Goal: Transaction & Acquisition: Purchase product/service

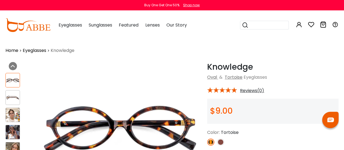
click at [0, 0] on button "Later" at bounding box center [0, 0] width 0 height 0
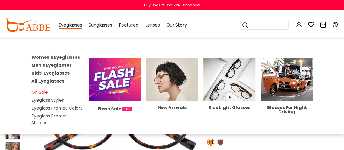
click at [61, 53] on ul "Women's Eyeglasses Men's Eyeglasses Kids' Eyeglasses All Eyeglasses On Sale Eye…" at bounding box center [58, 86] width 52 height 80
click at [66, 56] on link "Women's Eyeglasses" at bounding box center [56, 57] width 48 height 6
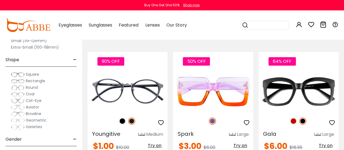
scroll to position [137, 0]
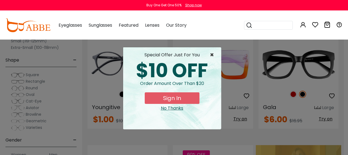
click at [213, 52] on span "×" at bounding box center [213, 55] width 7 height 7
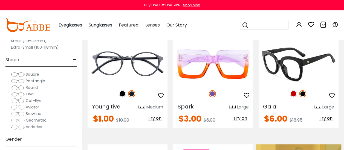
click at [326, 116] on span "Try on" at bounding box center [326, 118] width 14 height 6
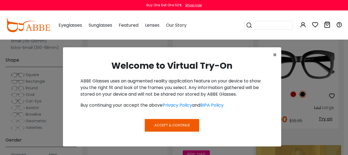
click at [182, 124] on span "Accept & Continue" at bounding box center [173, 124] width 36 height 5
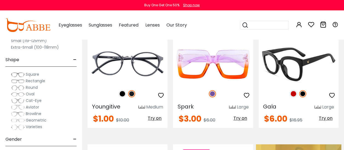
click at [296, 65] on img at bounding box center [299, 64] width 80 height 40
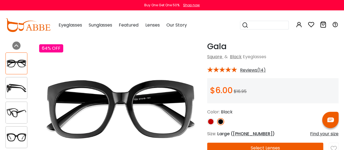
scroll to position [55, 0]
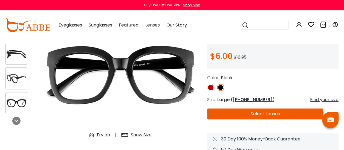
click at [239, 112] on button "Select Lenses" at bounding box center [265, 114] width 116 height 11
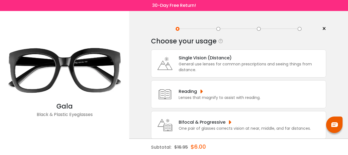
click at [214, 120] on div "Bifocal & Progressive" at bounding box center [245, 121] width 132 height 7
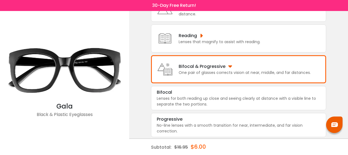
scroll to position [56, 0]
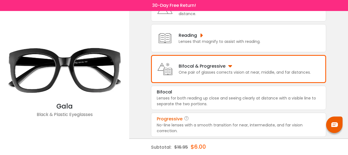
click at [197, 120] on div "Progressive" at bounding box center [239, 118] width 164 height 7
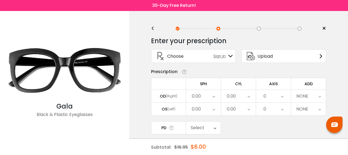
scroll to position [0, 0]
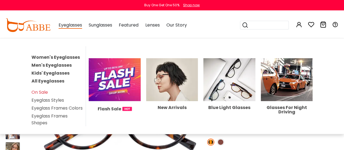
click at [70, 54] on link "Women's Eyeglasses" at bounding box center [56, 57] width 48 height 6
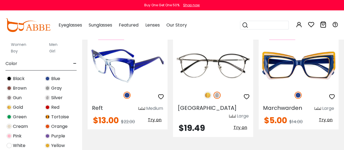
scroll to position [2493, 0]
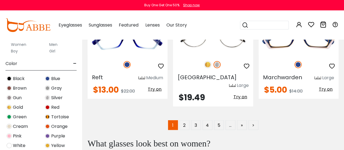
click at [8, 115] on img at bounding box center [9, 117] width 5 height 5
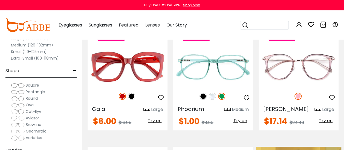
scroll to position [137, 0]
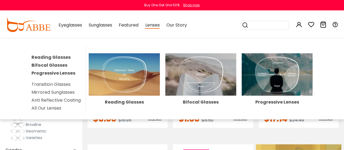
click at [278, 76] on img at bounding box center [277, 74] width 71 height 43
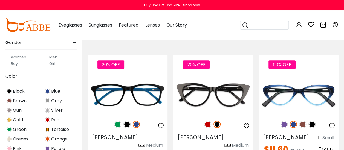
scroll to position [110, 0]
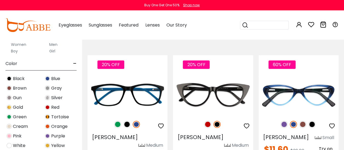
click at [9, 115] on img at bounding box center [9, 117] width 5 height 5
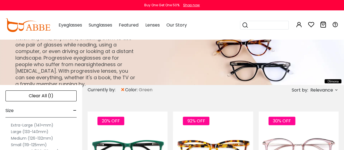
scroll to position [55, 0]
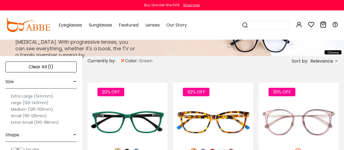
click at [59, 69] on div "Clear All (1)" at bounding box center [40, 67] width 71 height 11
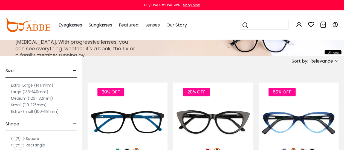
click at [28, 97] on label "Medium (126-132mm)" at bounding box center [32, 98] width 42 height 7
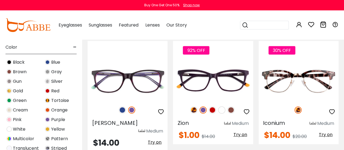
scroll to position [712, 0]
